Goal: Information Seeking & Learning: Learn about a topic

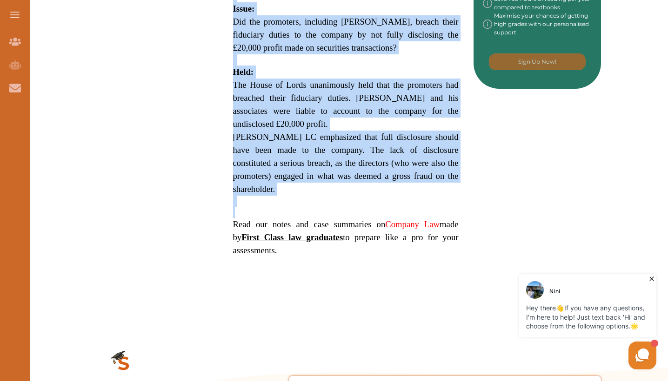
scroll to position [542, 0]
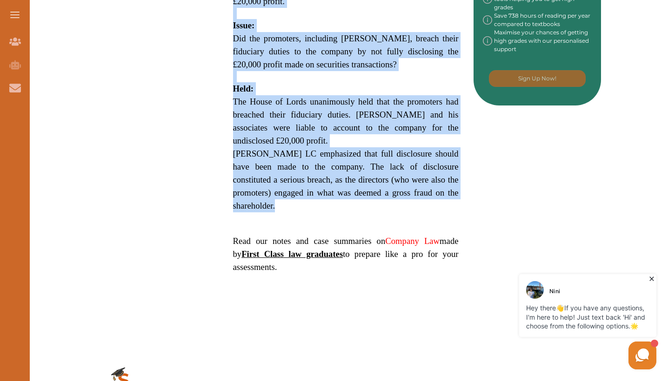
drag, startPoint x: 230, startPoint y: 80, endPoint x: 454, endPoint y: 153, distance: 236.2
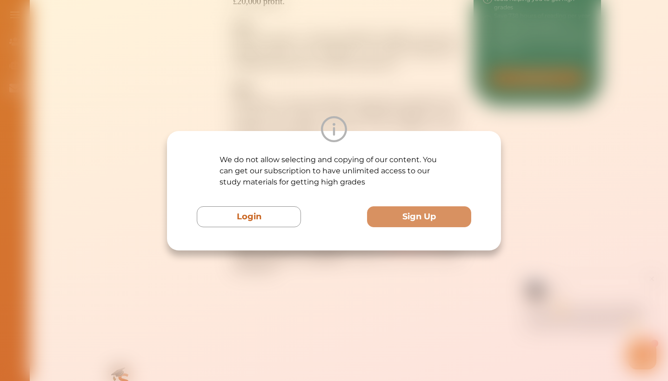
click at [410, 99] on div "We do not allow selecting and copying of our content. You can get our subscript…" at bounding box center [334, 190] width 668 height 381
drag, startPoint x: 401, startPoint y: 246, endPoint x: 398, endPoint y: 251, distance: 5.4
click at [401, 247] on div "We do not allow selecting and copying of our content. You can get our subscript…" at bounding box center [334, 191] width 334 height 120
click at [395, 107] on div "We do not allow selecting and copying of our content. You can get our subscript…" at bounding box center [334, 190] width 668 height 381
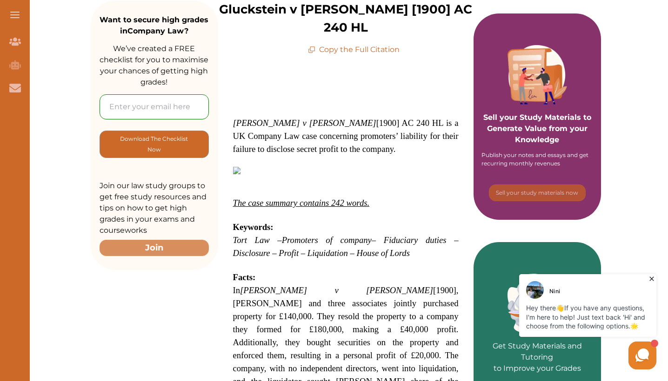
scroll to position [165, 0]
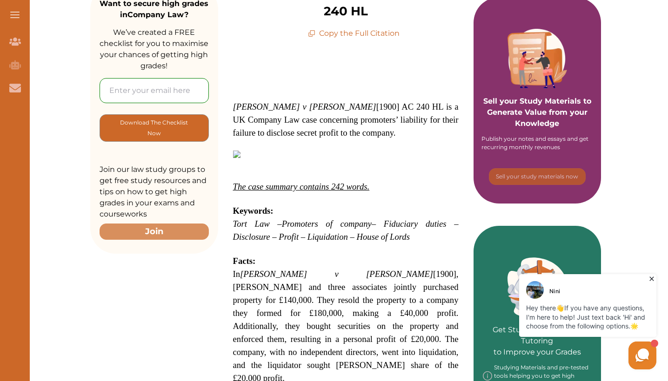
click at [250, 286] on p "In Gluckstein v Barnes [1900], Mr. Gluckstein and three associates jointly purc…" at bounding box center [346, 326] width 226 height 117
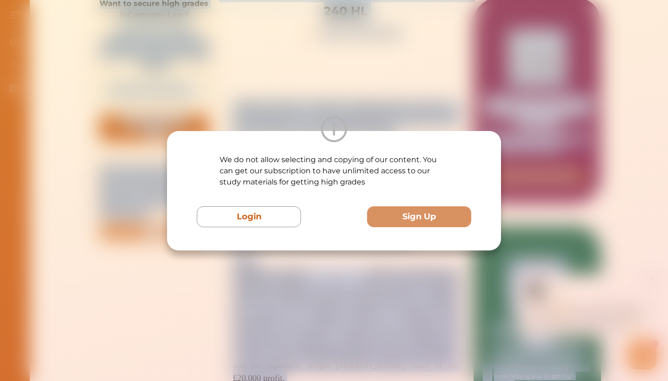
click at [250, 286] on div "We do not allow selecting and copying of our content. You can get our subscript…" at bounding box center [334, 190] width 668 height 381
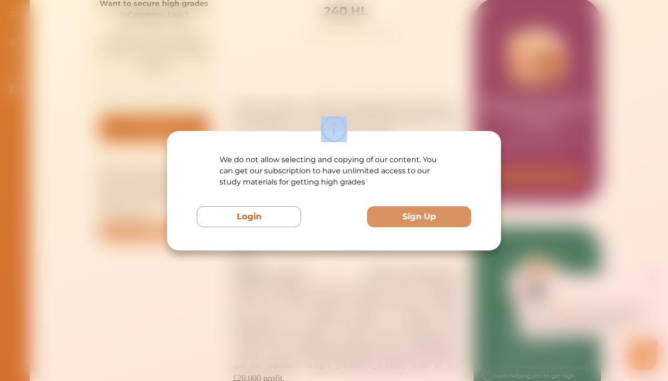
click at [250, 286] on div "We do not allow selecting and copying of our content. You can get our subscript…" at bounding box center [334, 190] width 668 height 381
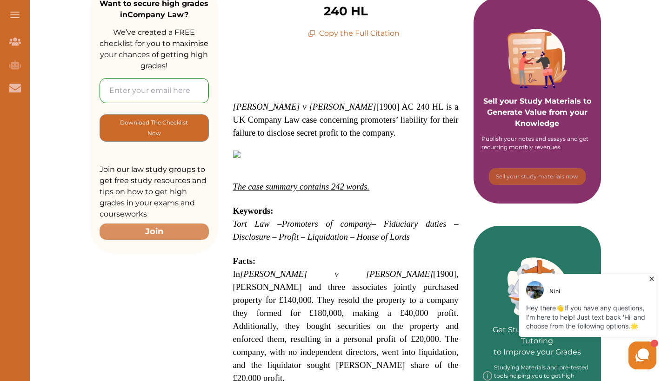
click at [254, 280] on span "In Gluckstein v Barnes [1900], Mr. Gluckstein and three associates jointly purc…" at bounding box center [346, 326] width 226 height 114
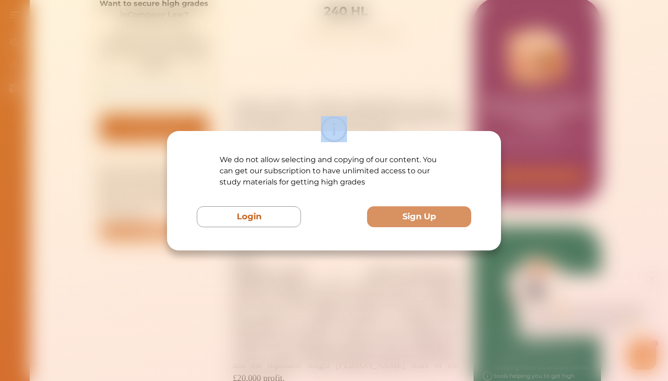
click at [254, 280] on div "We do not allow selecting and copying of our content. You can get our subscript…" at bounding box center [334, 190] width 668 height 381
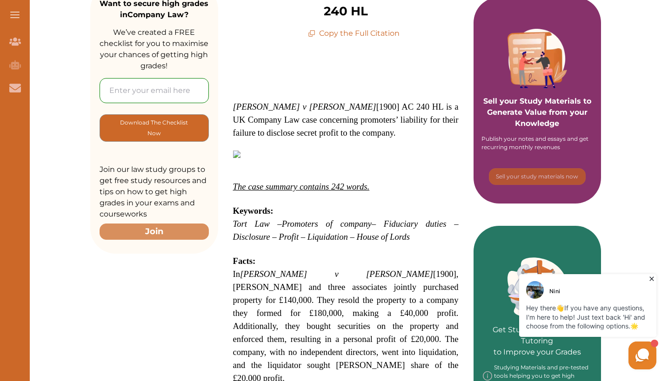
click at [254, 280] on div "We do not allow selecting and copying of our content. You can get our subscript…" at bounding box center [334, 190] width 668 height 381
copy span "In Gluckstein v Barnes [1900], Mr. Gluckstein and three associates jointly purc…"
drag, startPoint x: 231, startPoint y: 254, endPoint x: 287, endPoint y: 239, distance: 58.5
click at [287, 239] on div "Gluckstein v Barnes [1900] AC 240 HL is a UK Company Law case concerning promot…" at bounding box center [345, 345] width 255 height 612
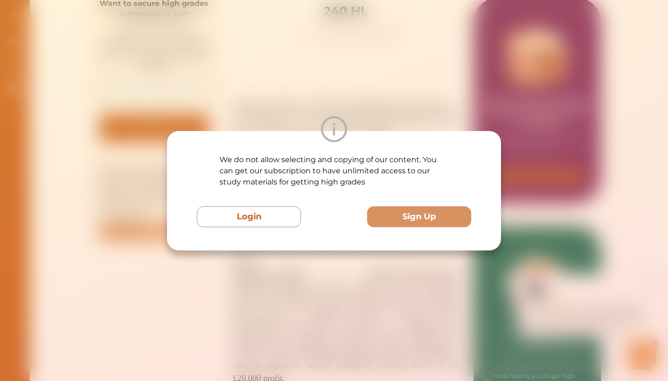
click at [294, 257] on div "We do not allow selecting and copying of our content. You can get our subscript…" at bounding box center [334, 190] width 668 height 381
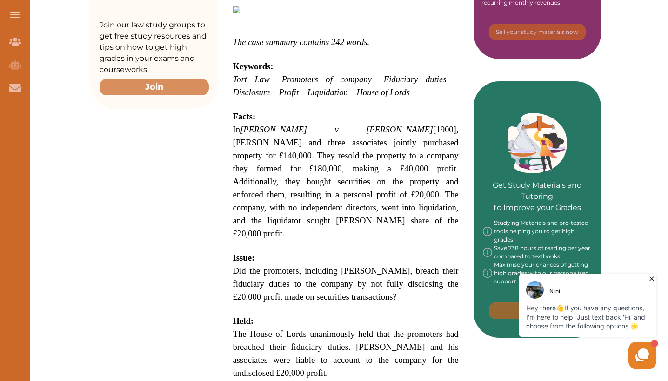
scroll to position [214, 0]
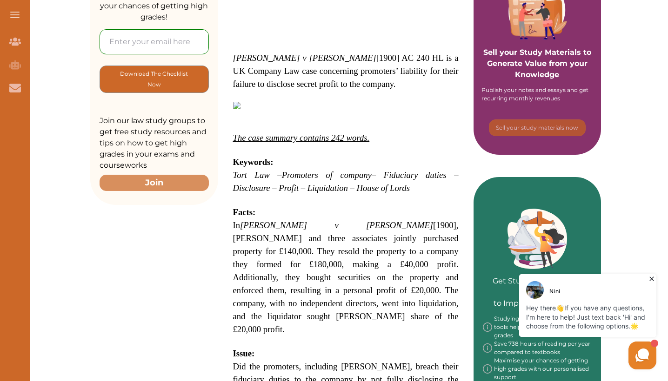
click at [234, 157] on strong "Keywords:" at bounding box center [253, 162] width 40 height 10
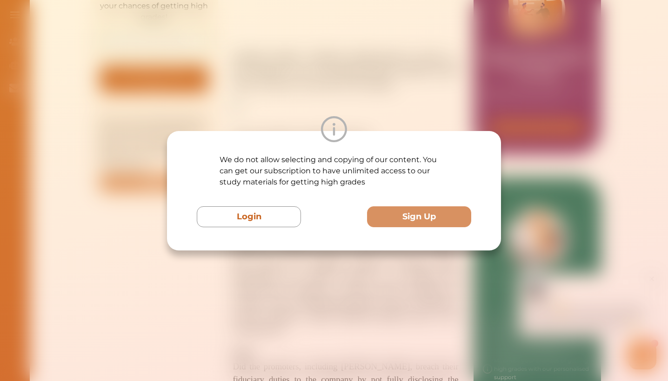
click at [263, 94] on div "We do not allow selecting and copying of our content. You can get our subscript…" at bounding box center [334, 190] width 668 height 381
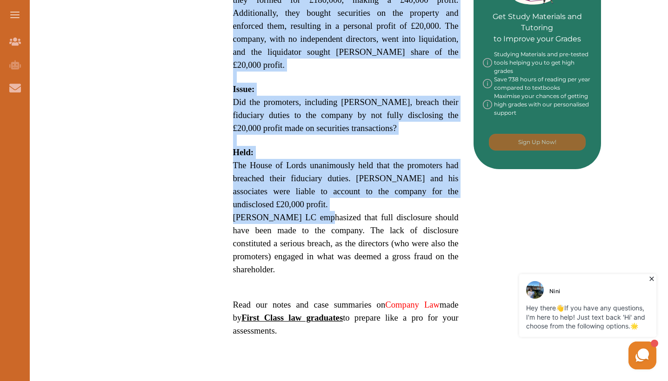
scroll to position [480, 0]
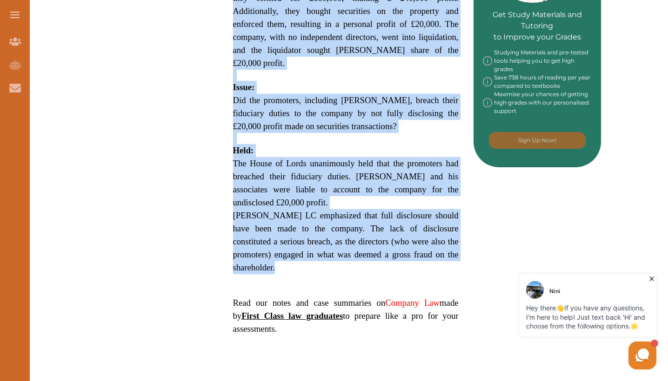
copy p "Gluckstein v Barnes [1900] AC 240 HL is a UK Company Law case concerning promot…"
drag, startPoint x: 234, startPoint y: 39, endPoint x: 440, endPoint y: 152, distance: 235.6
click at [440, 152] on p "Gluckstein v Barnes [1900] AC 240 HL is a UK Company Law case concerning promot…" at bounding box center [346, 60] width 226 height 551
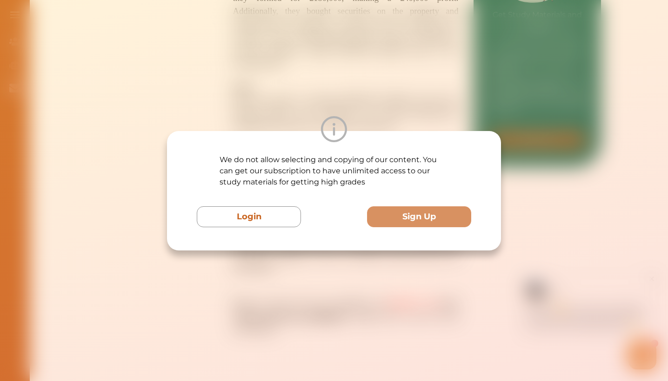
click at [394, 104] on div "We do not allow selecting and copying of our content. You can get our subscript…" at bounding box center [334, 190] width 668 height 381
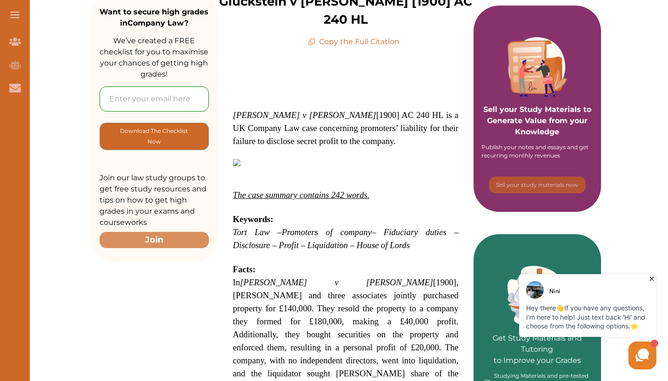
scroll to position [0, 0]
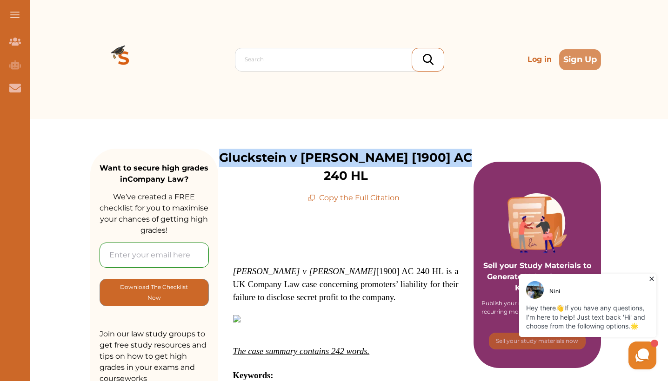
drag, startPoint x: 226, startPoint y: 157, endPoint x: 425, endPoint y: 172, distance: 199.6
click at [425, 172] on div "Gluckstein v Barnes [1900] AC 240 HL Copy the Full Citation" at bounding box center [345, 176] width 255 height 55
copy p "Gluckstein v Barnes [1900] AC 240 HL"
